Goal: Navigation & Orientation: Go to known website

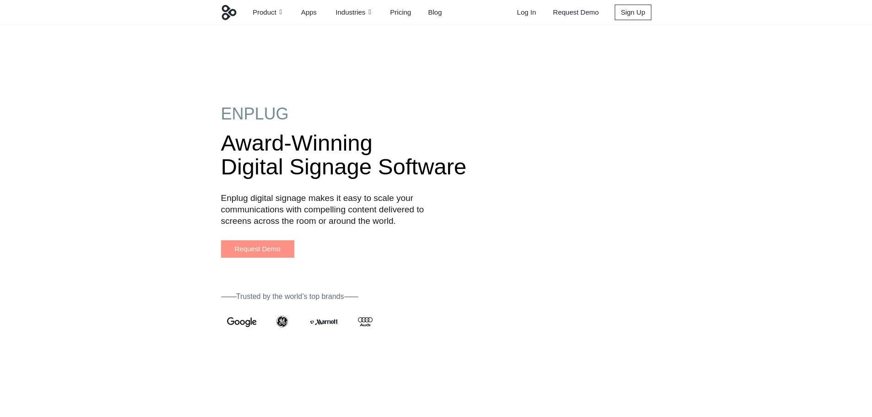
click at [526, 15] on link "Log In" at bounding box center [525, 12] width 36 height 9
click at [525, 8] on link "Log In" at bounding box center [525, 12] width 36 height 9
